Goal: Check status: Check status

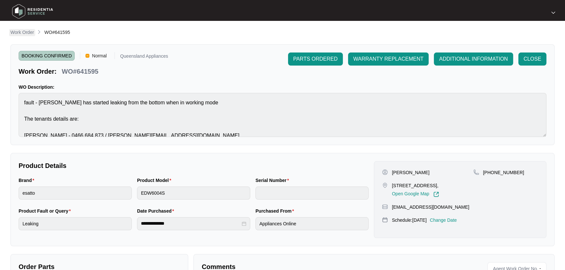
scroll to position [8, 0]
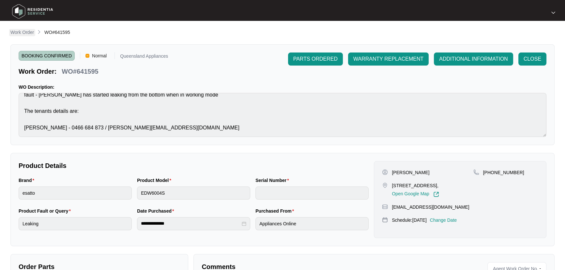
click at [23, 35] on p "Work Order" at bounding box center [21, 32] width 23 height 7
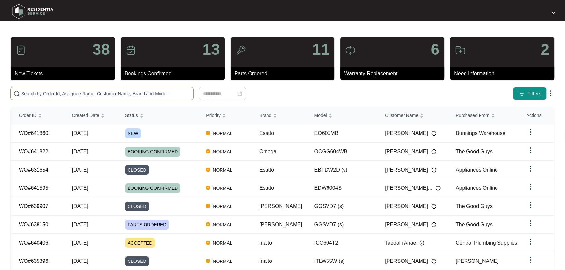
click at [94, 96] on input "text" at bounding box center [106, 93] width 170 height 7
paste input "641860"
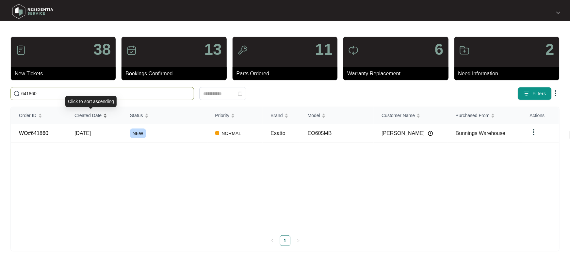
type input "641860"
click at [171, 137] on div "NEW" at bounding box center [168, 134] width 77 height 10
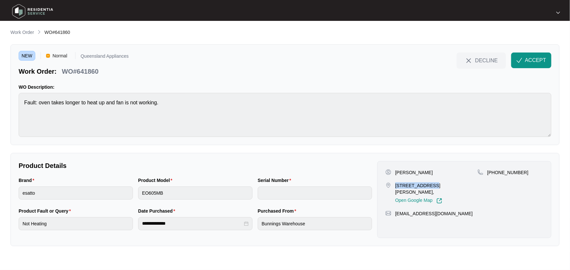
drag, startPoint x: 395, startPoint y: 186, endPoint x: 427, endPoint y: 185, distance: 32.7
click at [427, 185] on div "[STREET_ADDRESS][PERSON_NAME], Open Google Map" at bounding box center [431, 193] width 92 height 22
copy p "5 [PERSON_NAME] court"
click at [13, 30] on p "Work Order" at bounding box center [21, 32] width 23 height 7
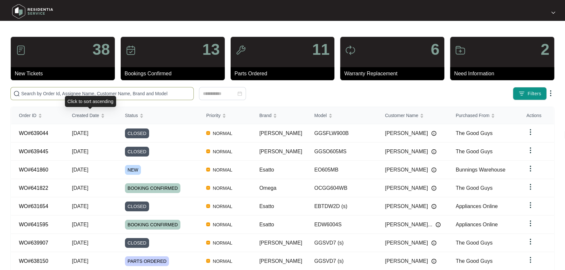
click at [99, 95] on input "text" at bounding box center [106, 93] width 170 height 7
paste input "641860"
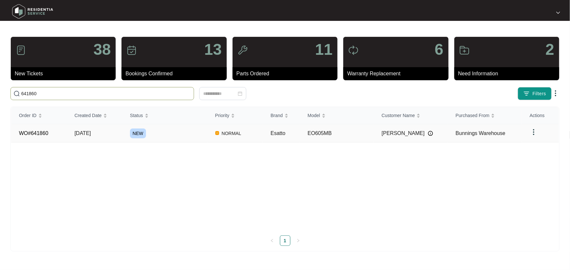
type input "641860"
click at [184, 137] on div "NEW" at bounding box center [168, 134] width 77 height 10
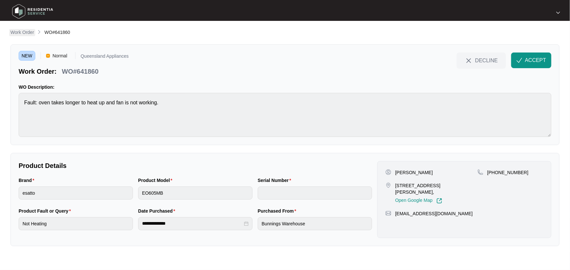
click at [24, 34] on p "Work Order" at bounding box center [21, 32] width 23 height 7
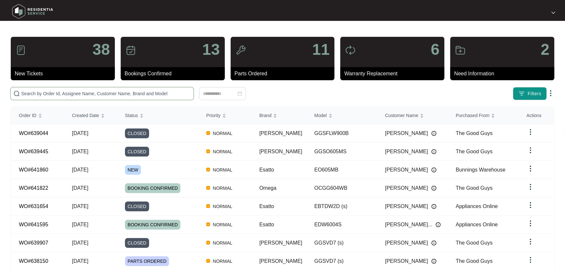
click at [104, 95] on input "text" at bounding box center [106, 93] width 170 height 7
paste input "641164"
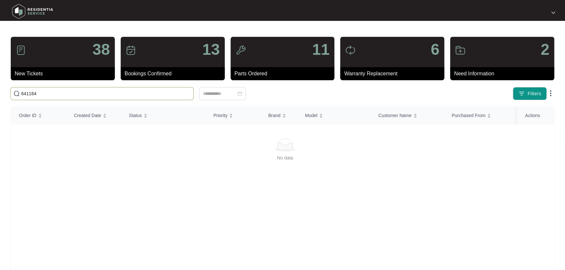
drag, startPoint x: 31, startPoint y: 95, endPoint x: 5, endPoint y: 98, distance: 26.7
click at [7, 95] on main "38 New Tickets 13 Bookings Confirmed 11 Parts Ordered 6 Warranty Replacement 2 …" at bounding box center [282, 153] width 565 height 307
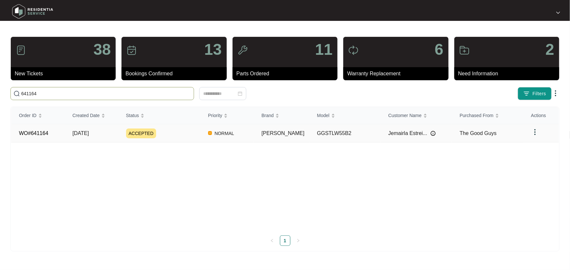
type input "641164"
click at [177, 135] on div "ACCEPTED" at bounding box center [163, 134] width 74 height 10
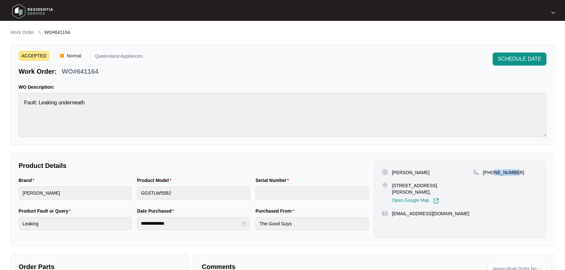
drag, startPoint x: 492, startPoint y: 171, endPoint x: 516, endPoint y: 171, distance: 23.8
click at [516, 171] on div "[PHONE_NUMBER]" at bounding box center [506, 172] width 65 height 7
